Goal: Find specific page/section: Find specific page/section

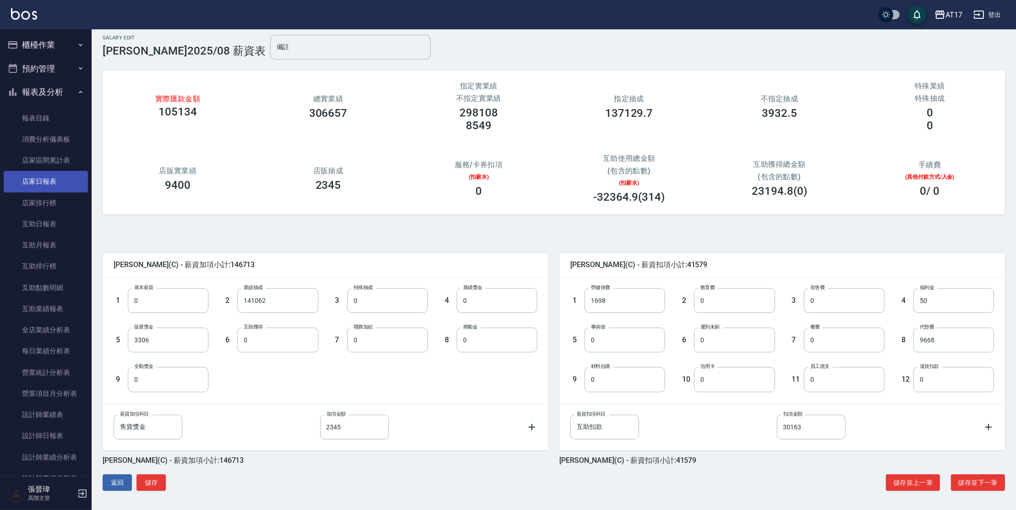
click at [48, 181] on link "店家日報表" at bounding box center [46, 181] width 84 height 21
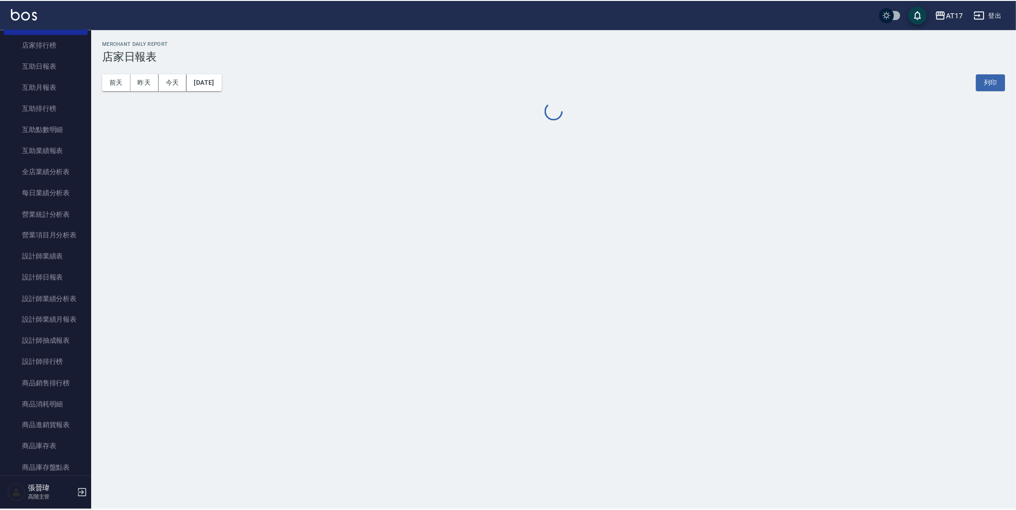
scroll to position [157, 0]
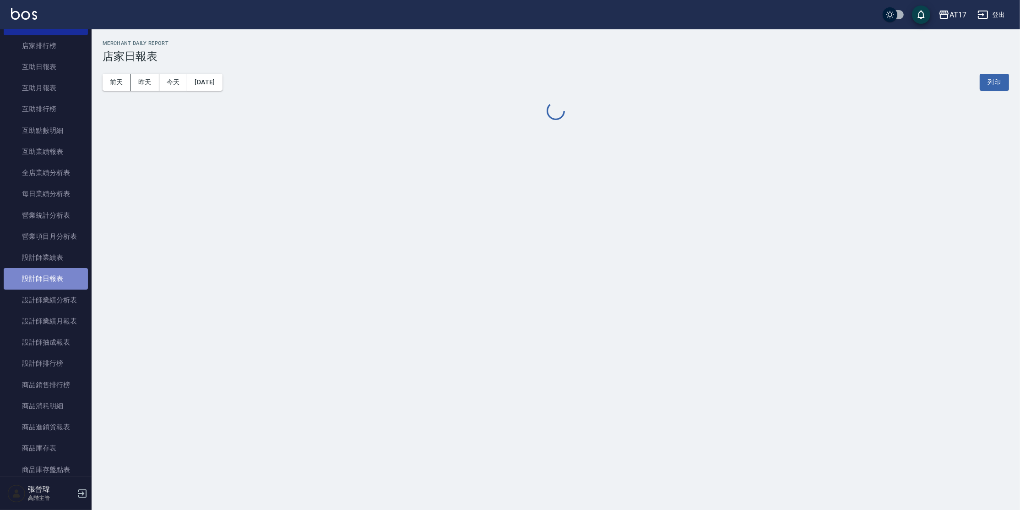
click at [58, 275] on link "設計師日報表" at bounding box center [46, 278] width 84 height 21
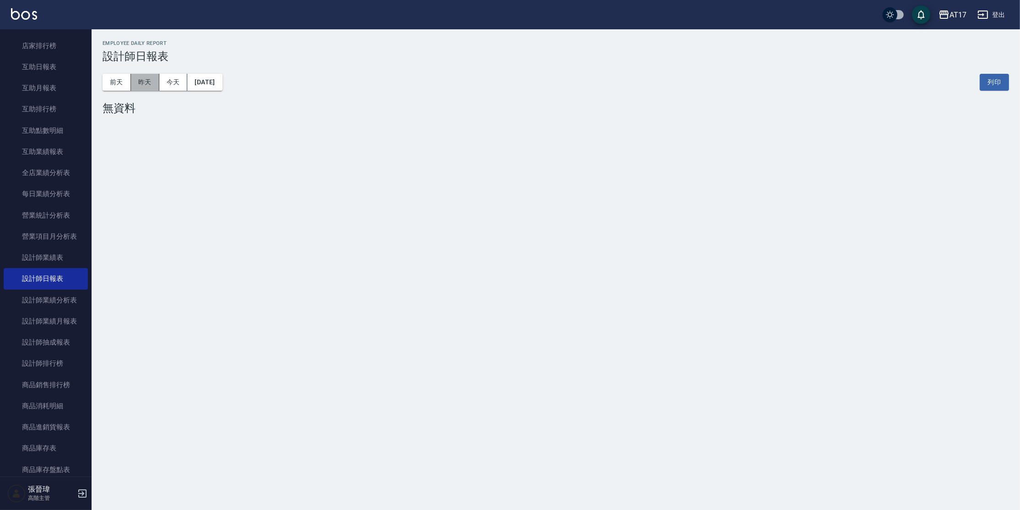
click at [139, 85] on button "昨天" at bounding box center [145, 82] width 28 height 17
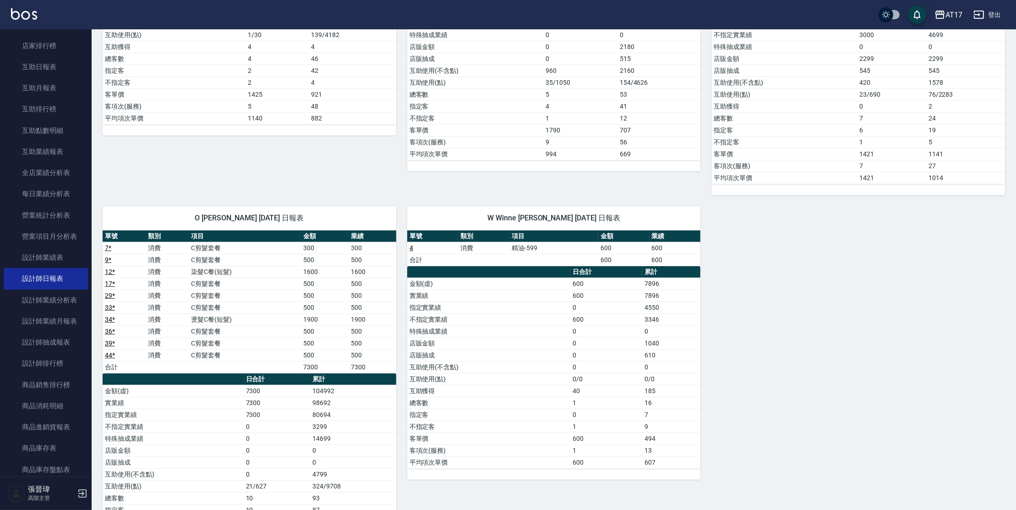
scroll to position [703, 0]
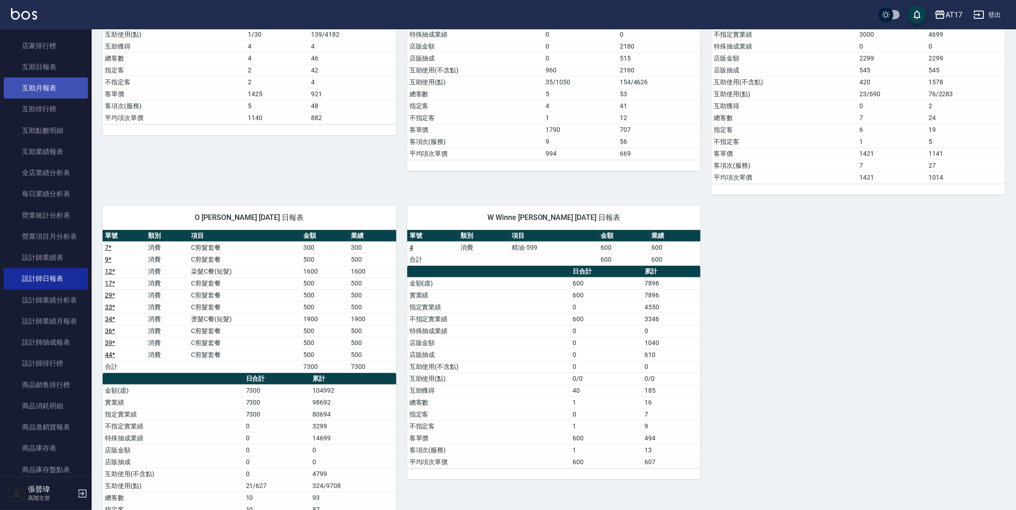
click at [37, 90] on link "互助月報表" at bounding box center [46, 87] width 84 height 21
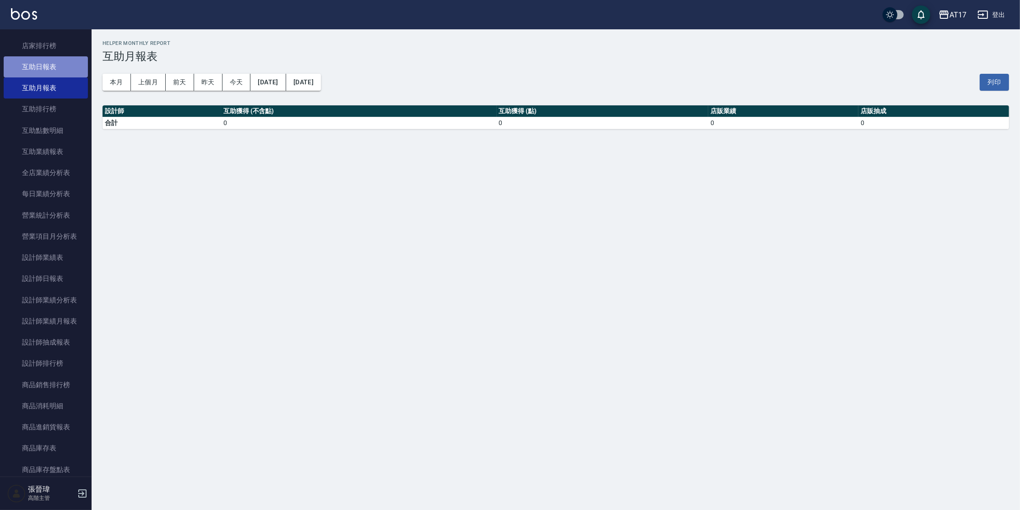
click at [46, 70] on link "互助日報表" at bounding box center [46, 66] width 84 height 21
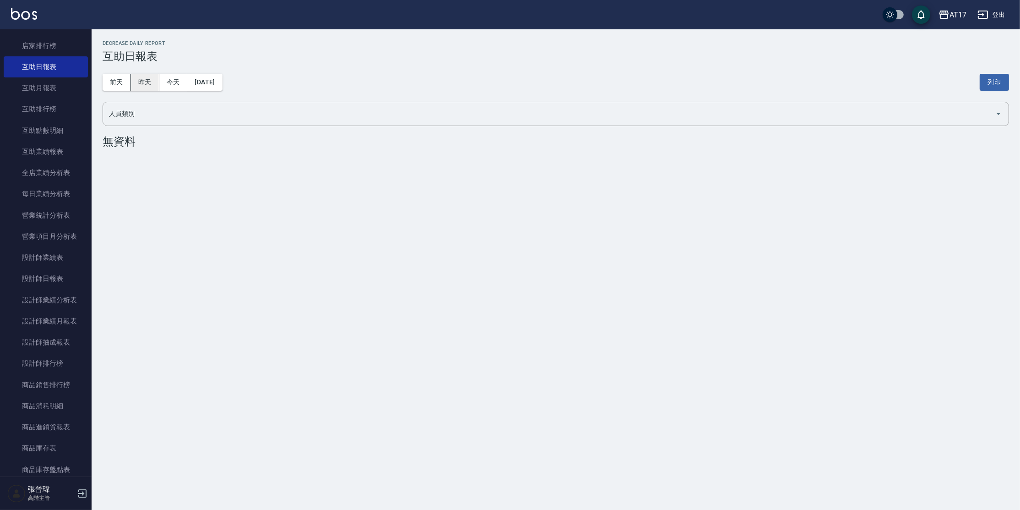
click at [147, 82] on button "昨天" at bounding box center [145, 82] width 28 height 17
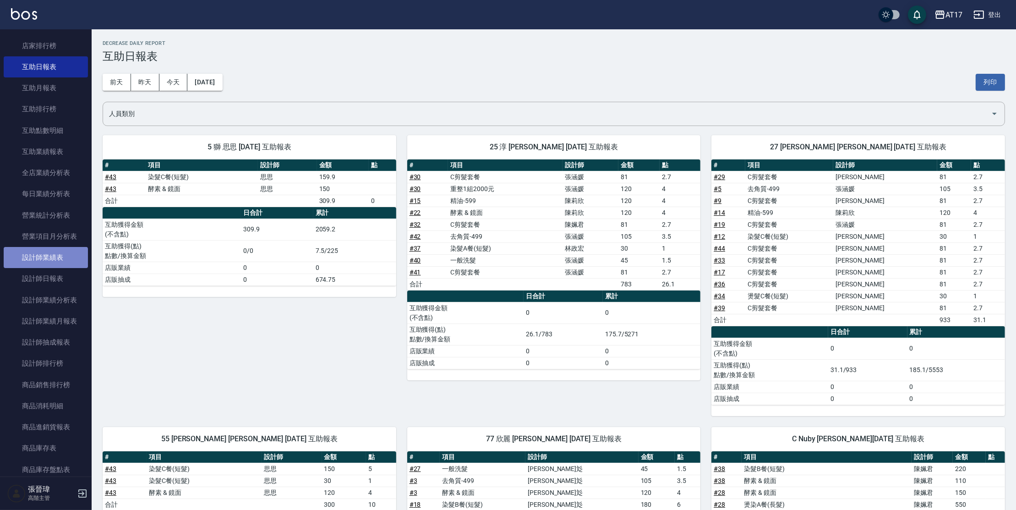
click at [45, 260] on link "設計師業績表" at bounding box center [46, 257] width 84 height 21
